Goal: Browse casually

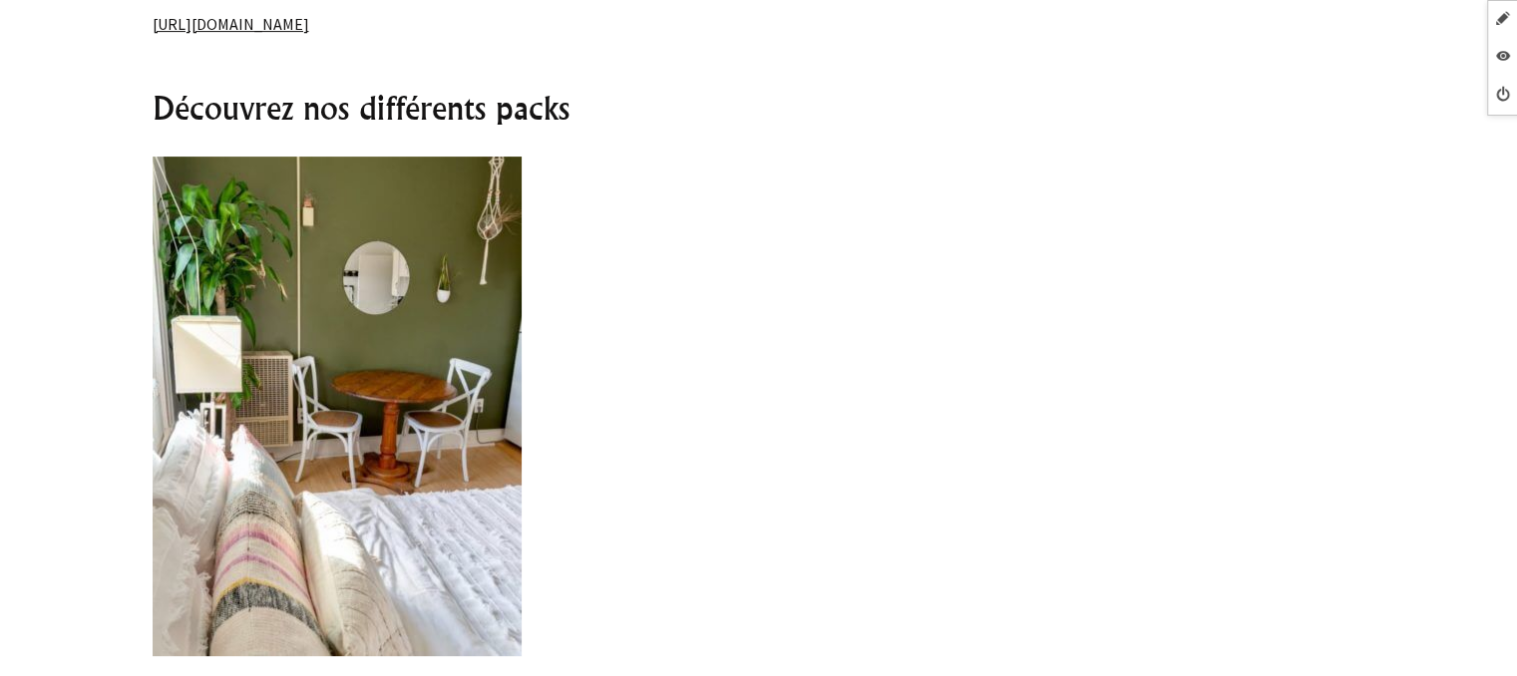
scroll to position [637, 0]
click at [735, 16] on p "https://swiss-sitter.ch/entretien-maison/" at bounding box center [759, 23] width 1213 height 24
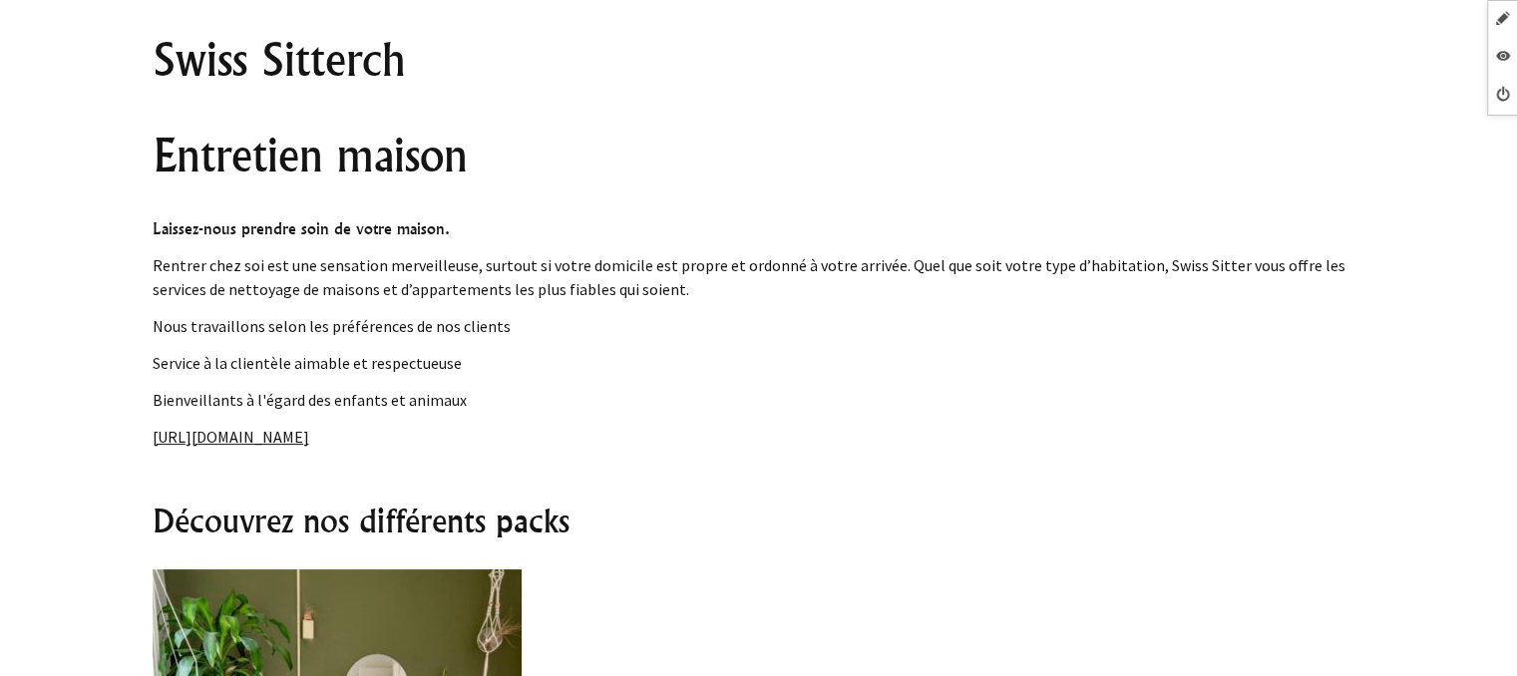
scroll to position [0, 0]
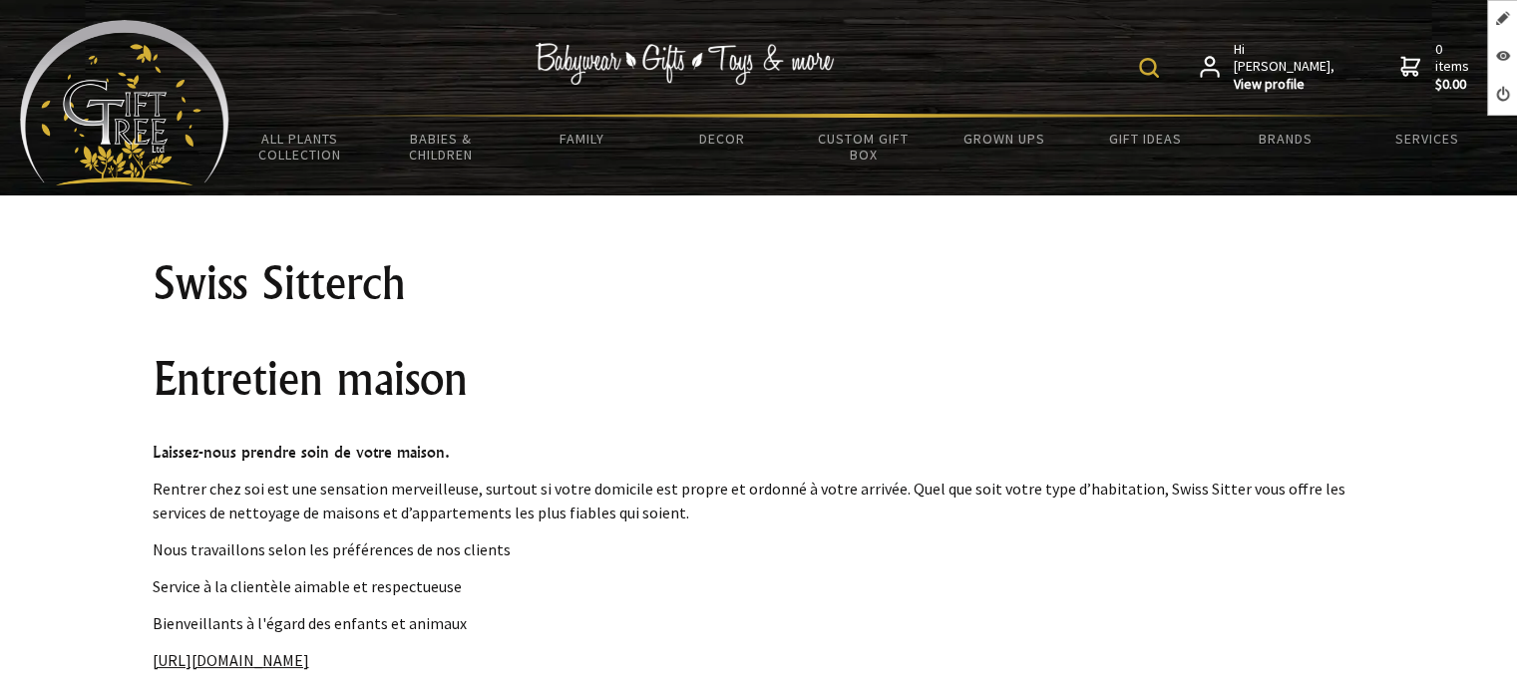
click at [99, 113] on img at bounding box center [124, 103] width 209 height 166
